Goal: Navigation & Orientation: Find specific page/section

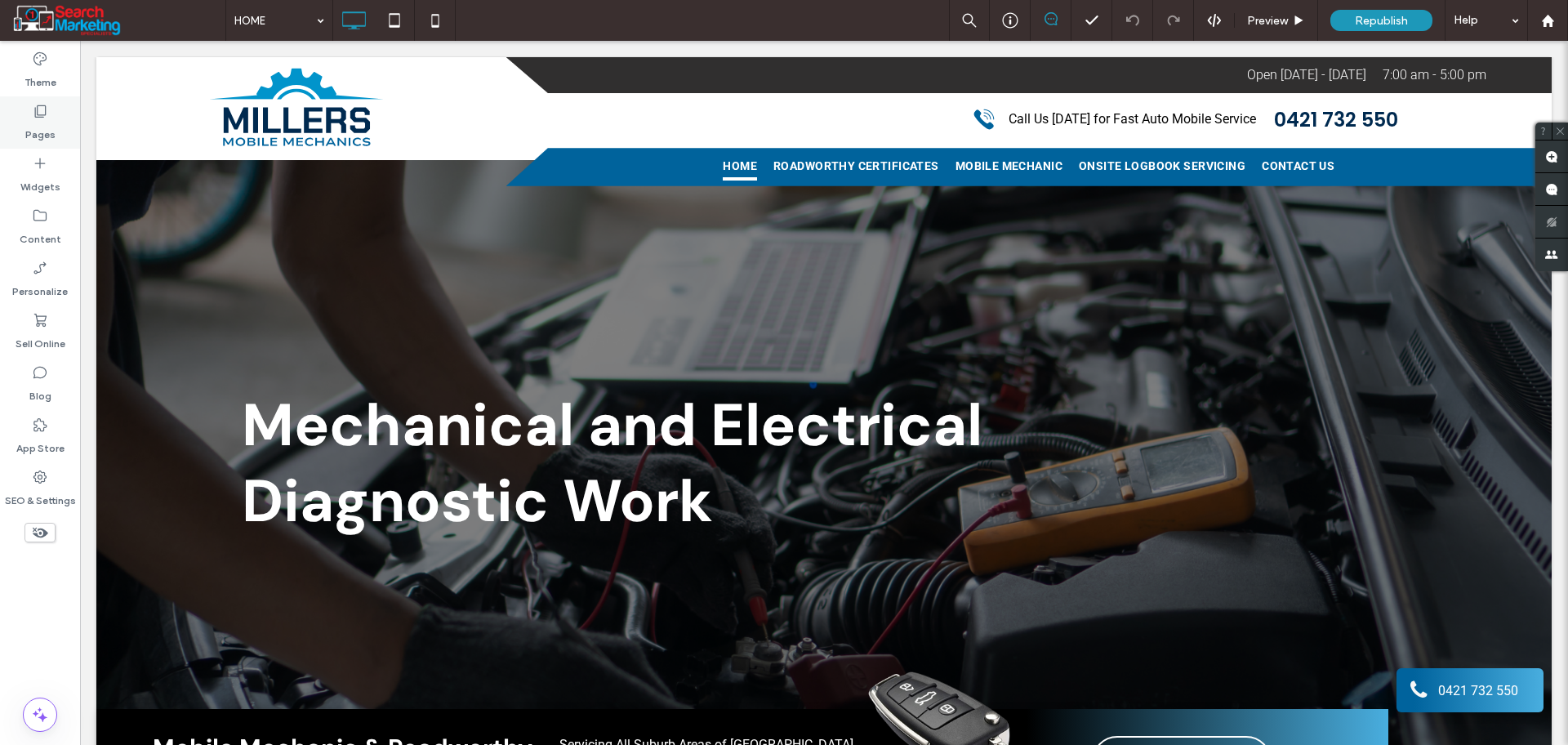
click at [36, 124] on label "Pages" at bounding box center [40, 130] width 31 height 22
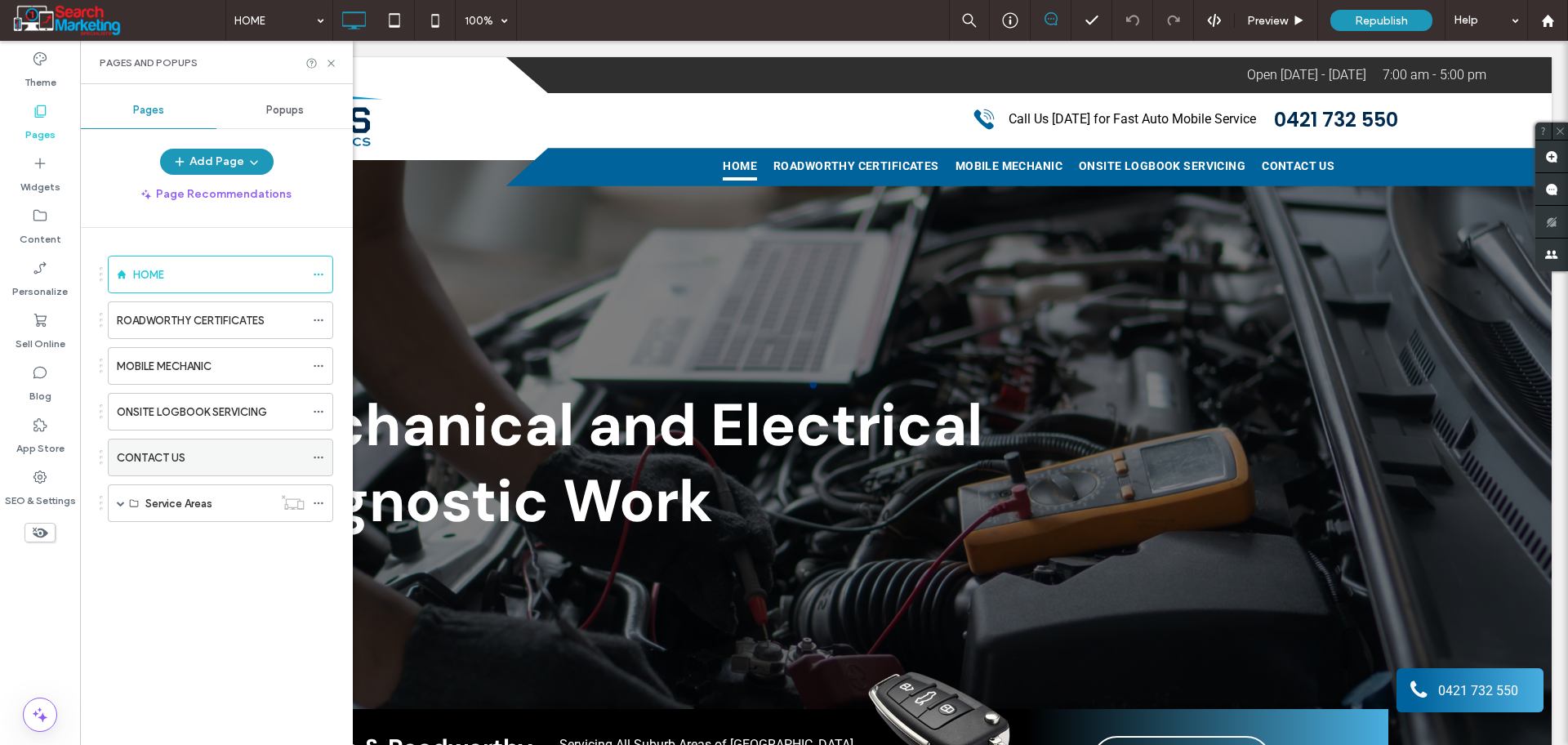
click at [137, 453] on label "CONTACT US" at bounding box center [151, 458] width 68 height 29
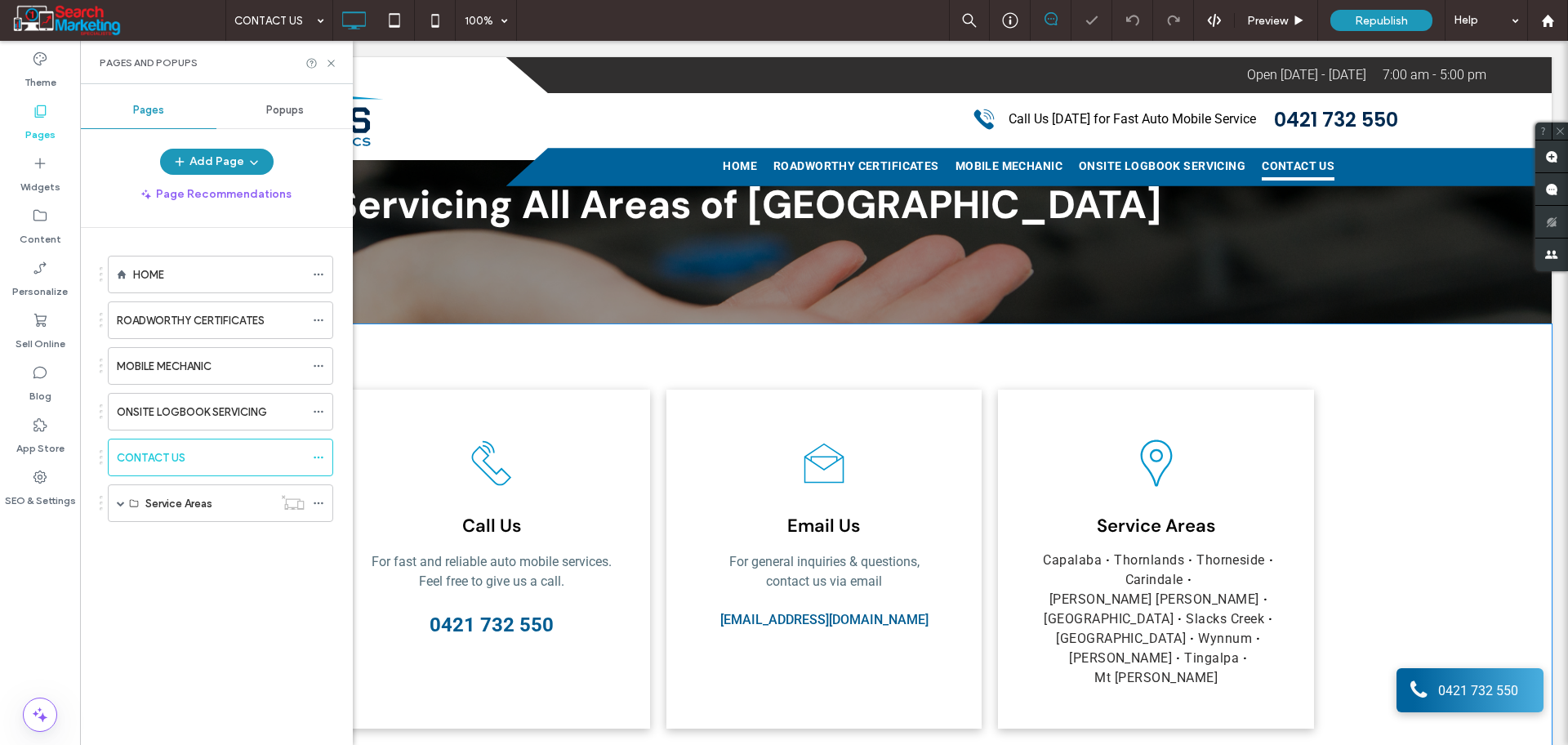
scroll to position [306, 0]
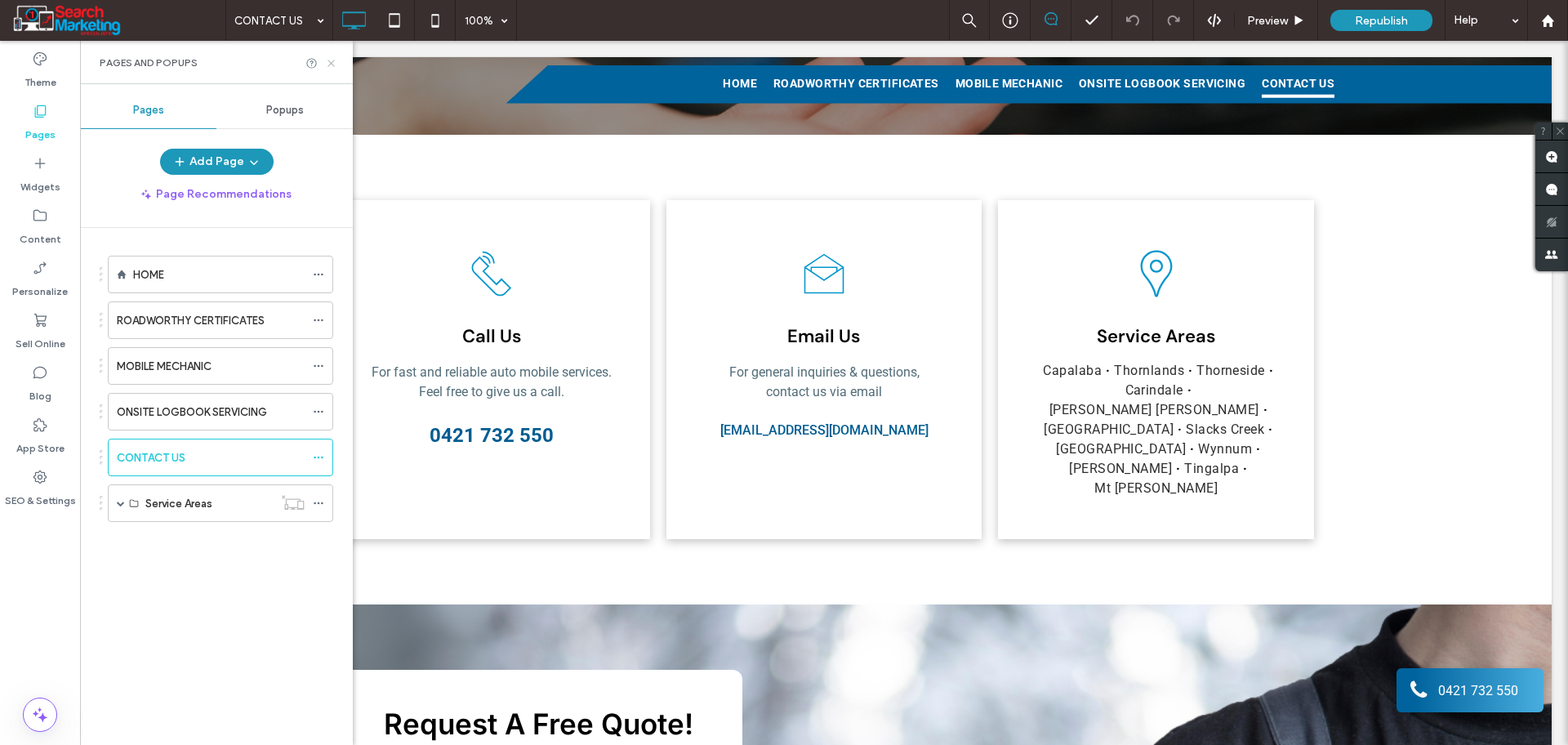
click at [331, 61] on icon at bounding box center [332, 64] width 13 height 13
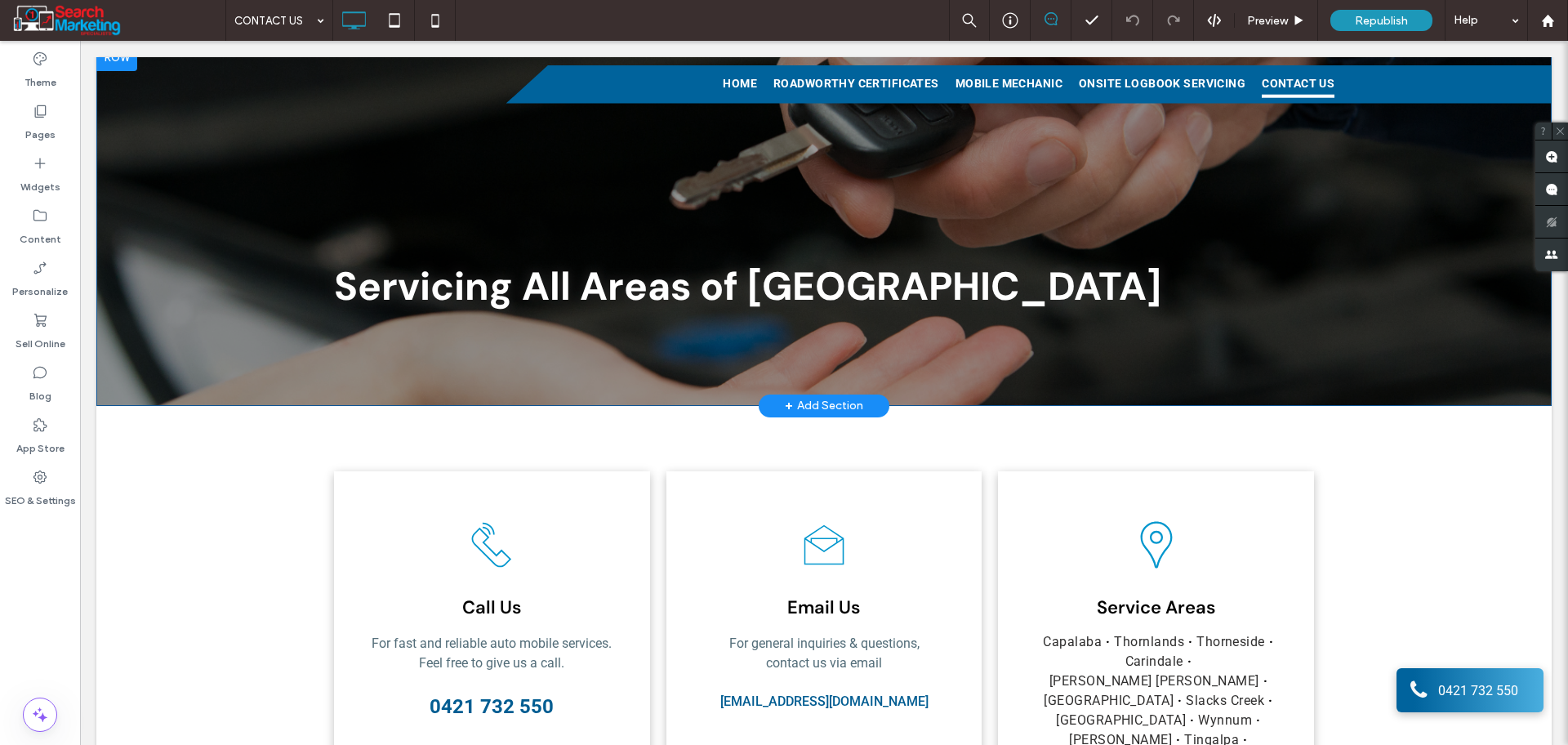
scroll to position [0, 0]
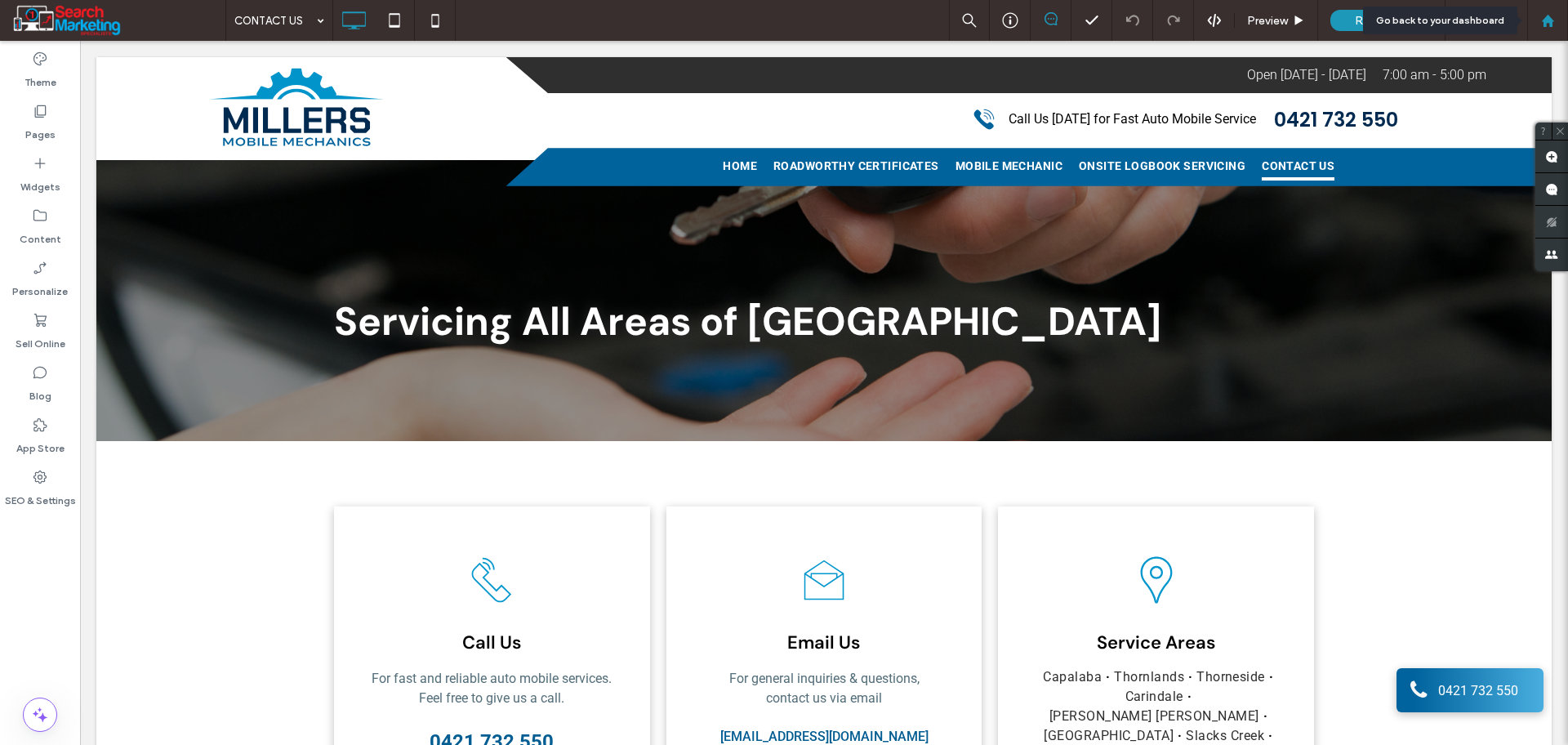
click at [1546, 24] on use at bounding box center [1547, 20] width 13 height 13
